Goal: Check status: Check status

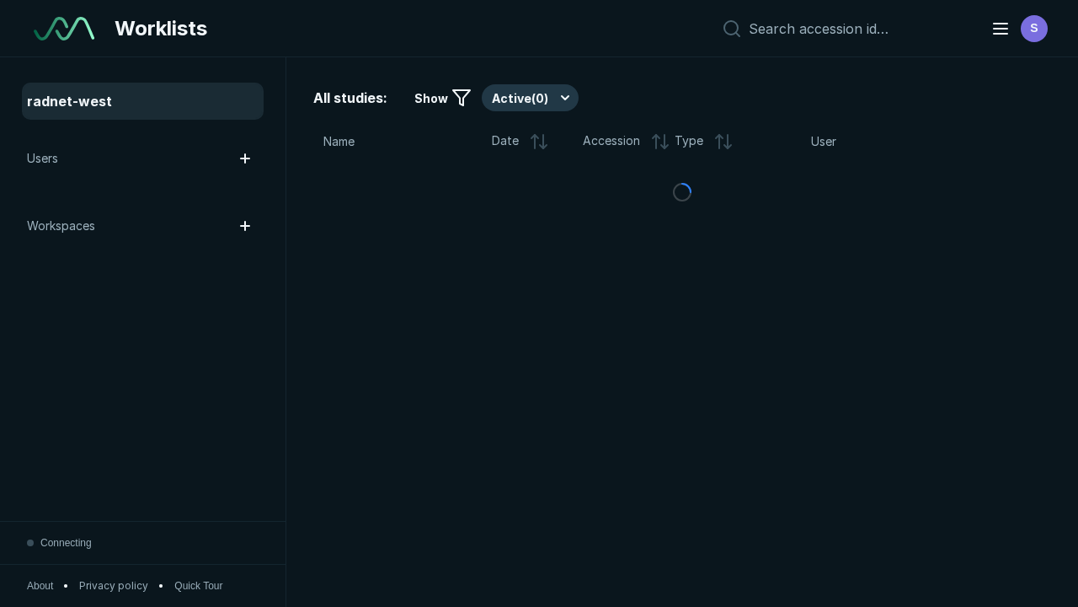
scroll to position [4600, 7017]
